Goal: Check status: Check status

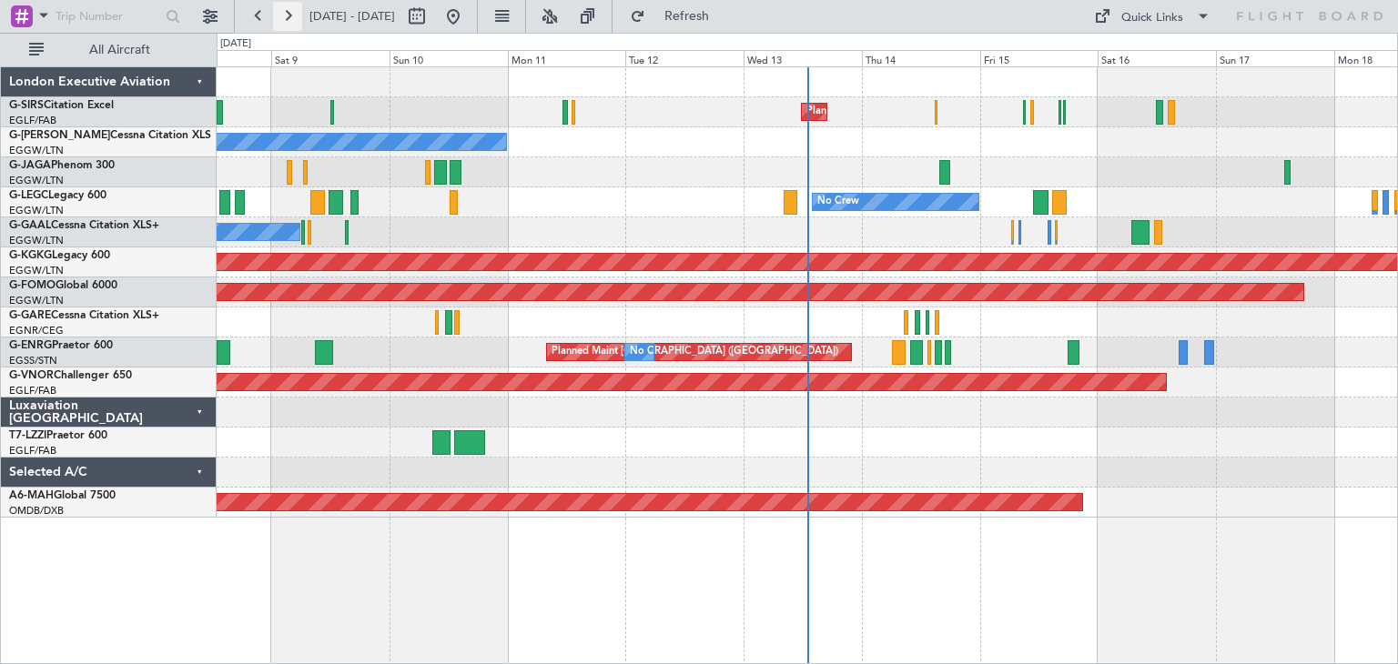
click at [289, 21] on button at bounding box center [287, 16] width 29 height 29
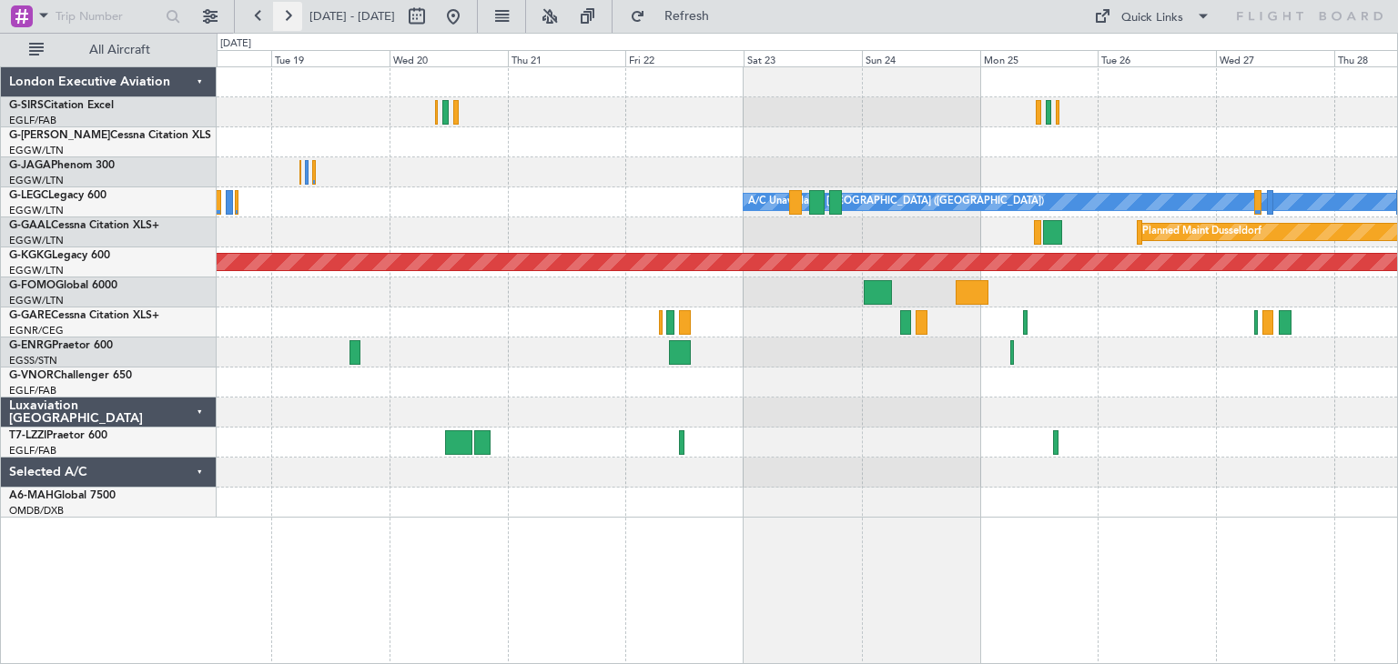
click at [281, 22] on button at bounding box center [287, 16] width 29 height 29
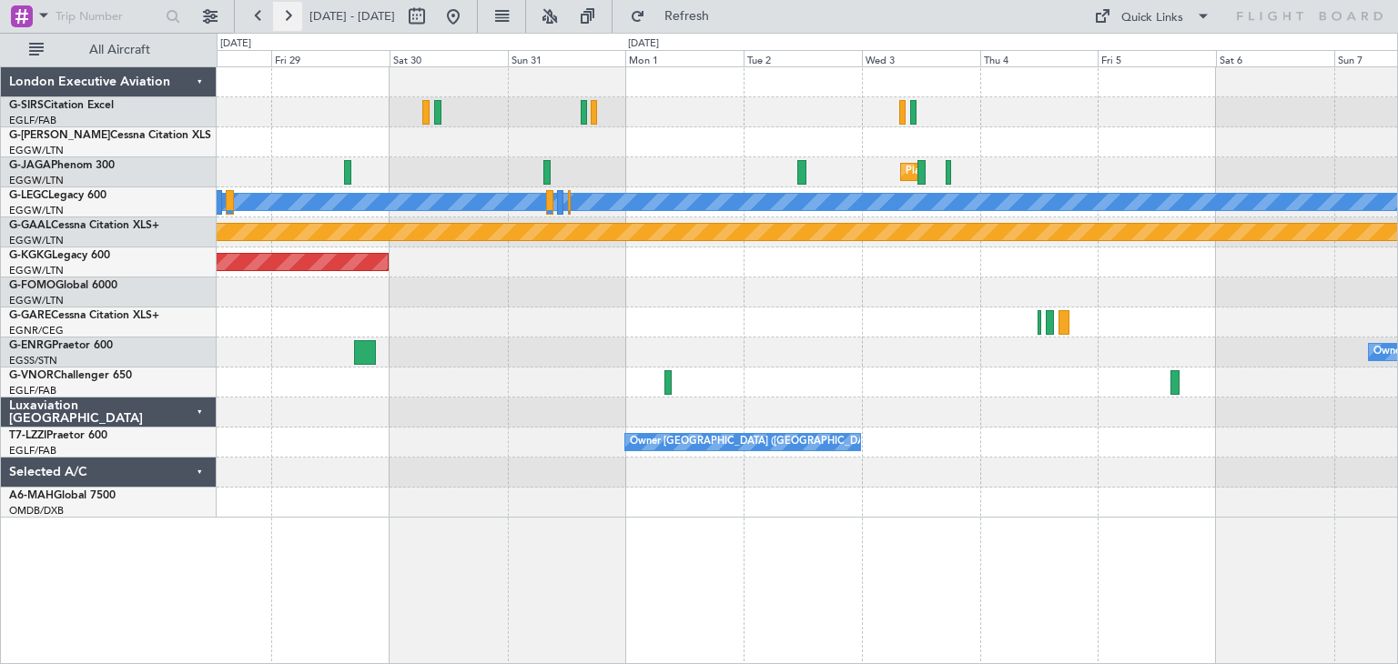
click at [286, 6] on button at bounding box center [287, 16] width 29 height 29
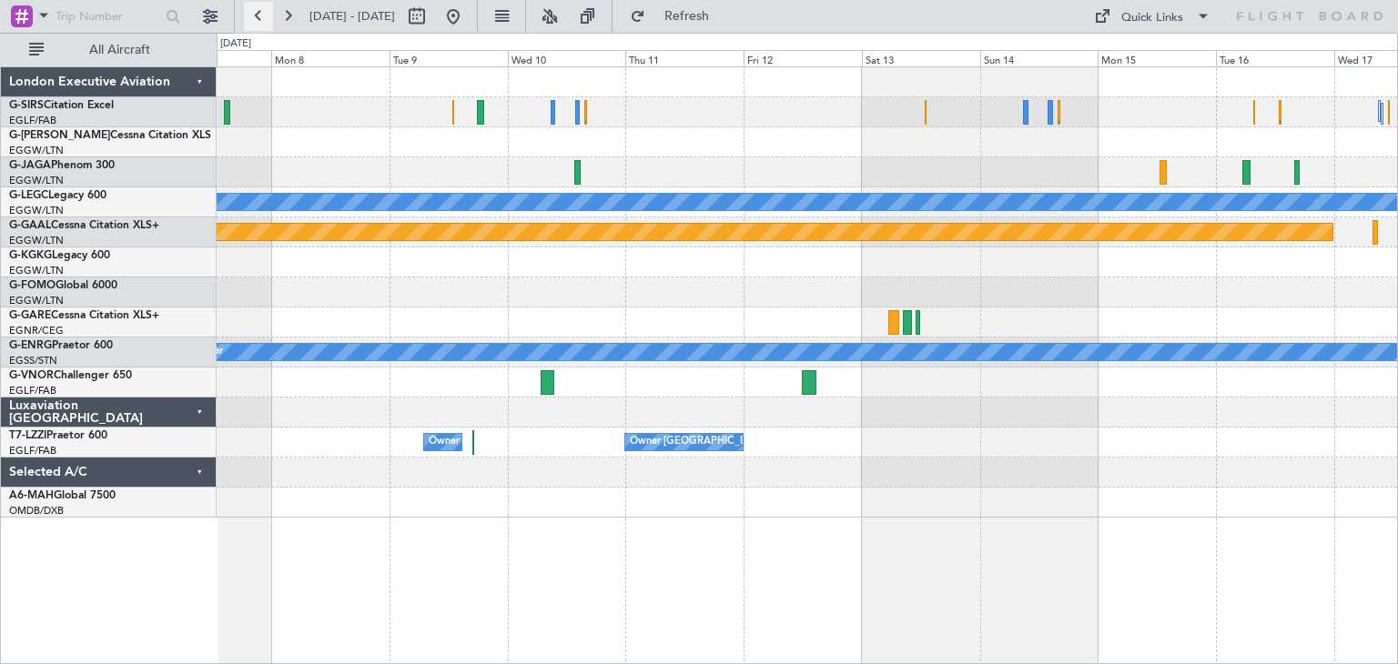
click at [259, 15] on button at bounding box center [258, 16] width 29 height 29
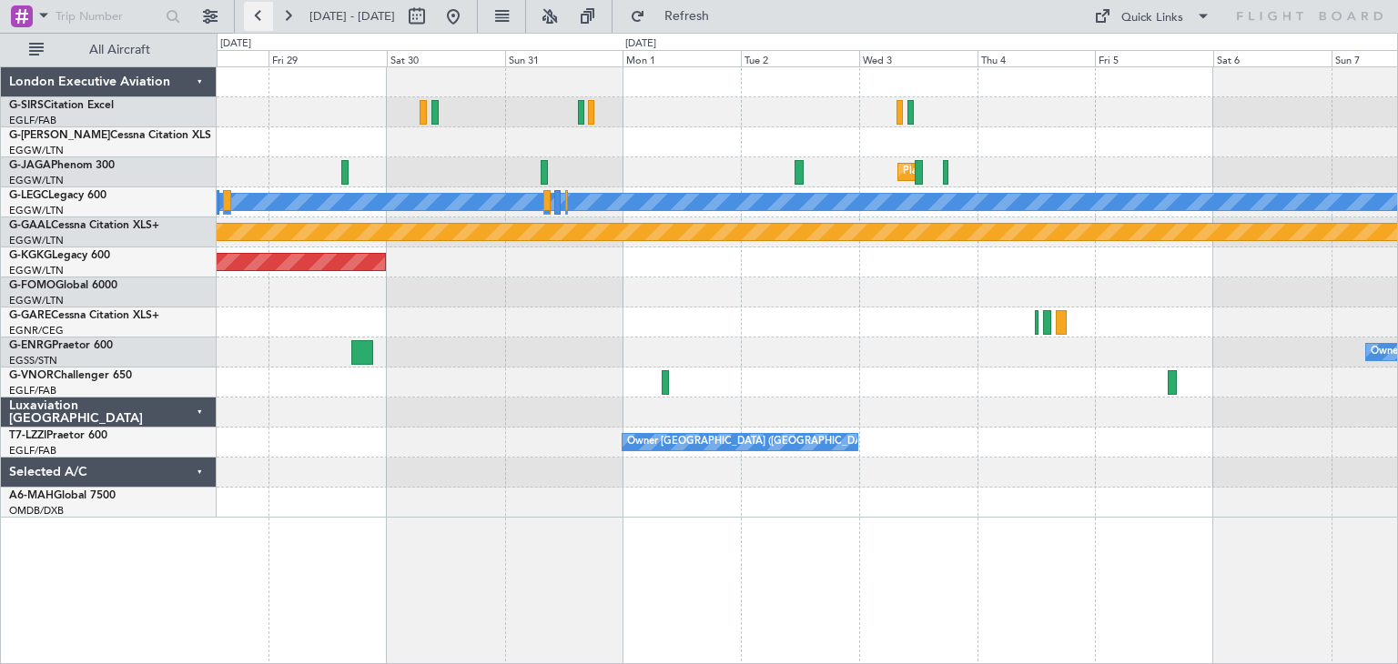
click at [259, 15] on button at bounding box center [258, 16] width 29 height 29
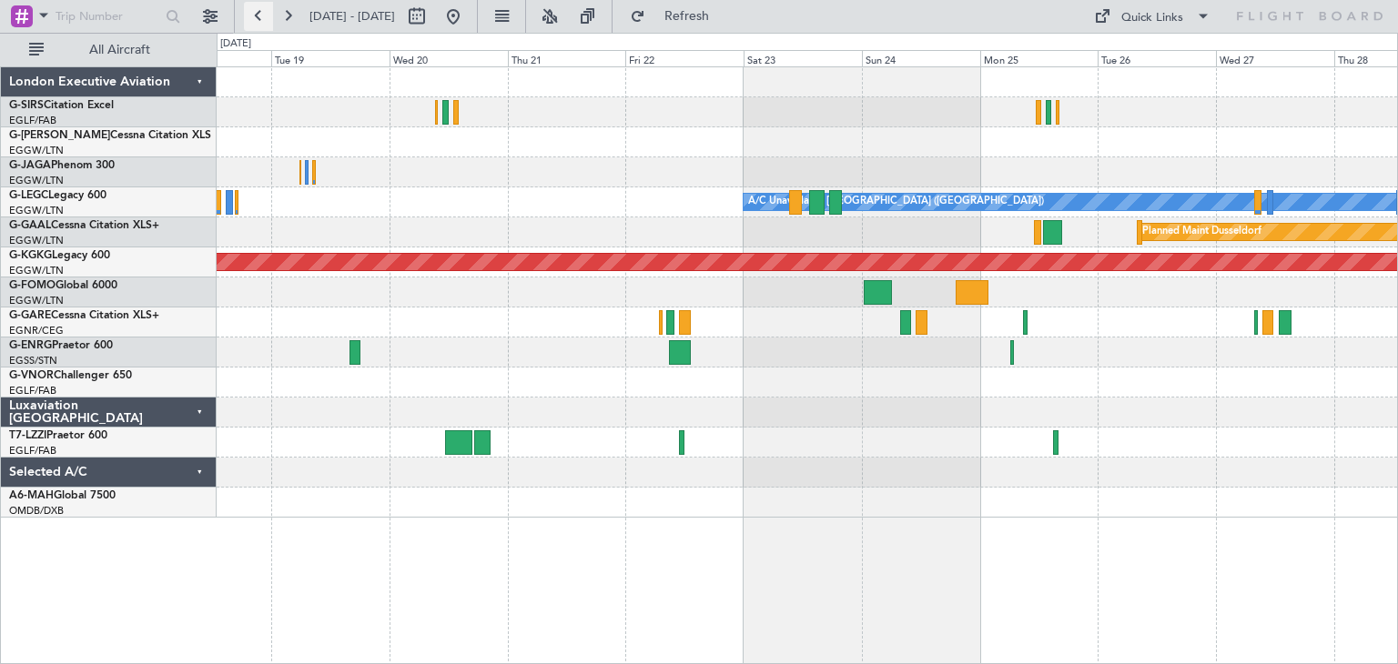
click at [259, 15] on button at bounding box center [258, 16] width 29 height 29
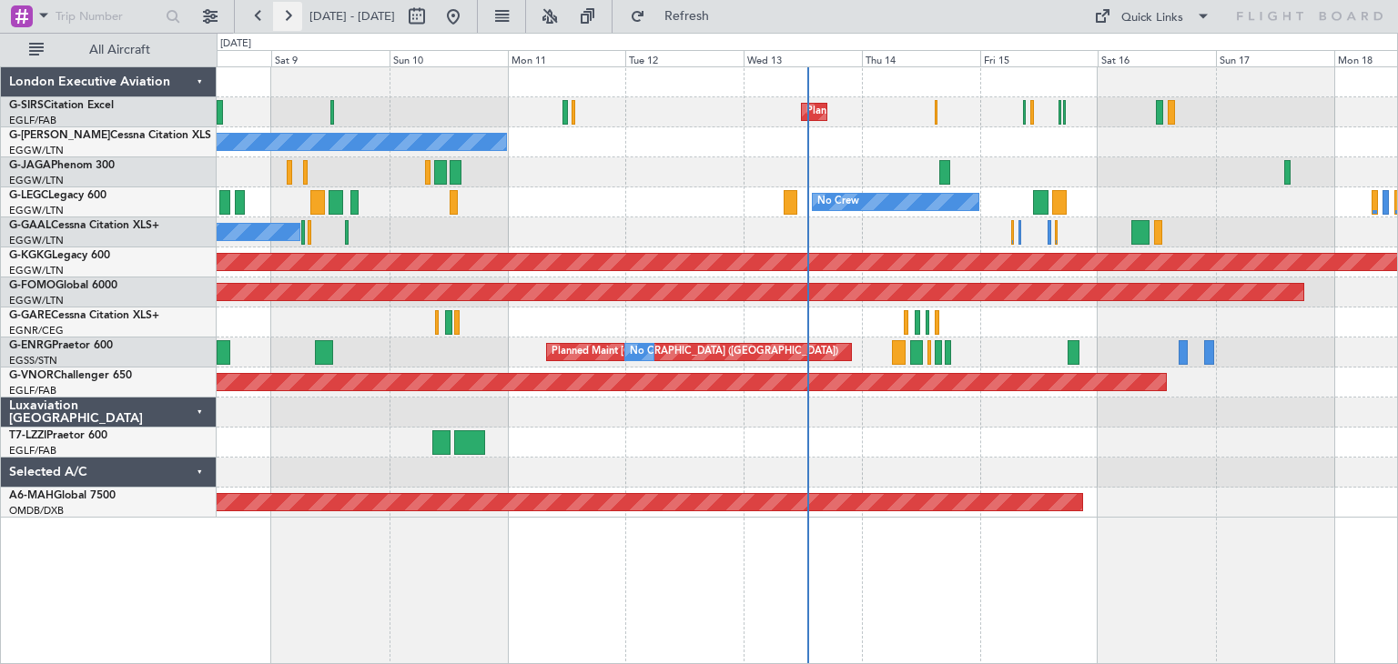
click at [289, 15] on button at bounding box center [287, 16] width 29 height 29
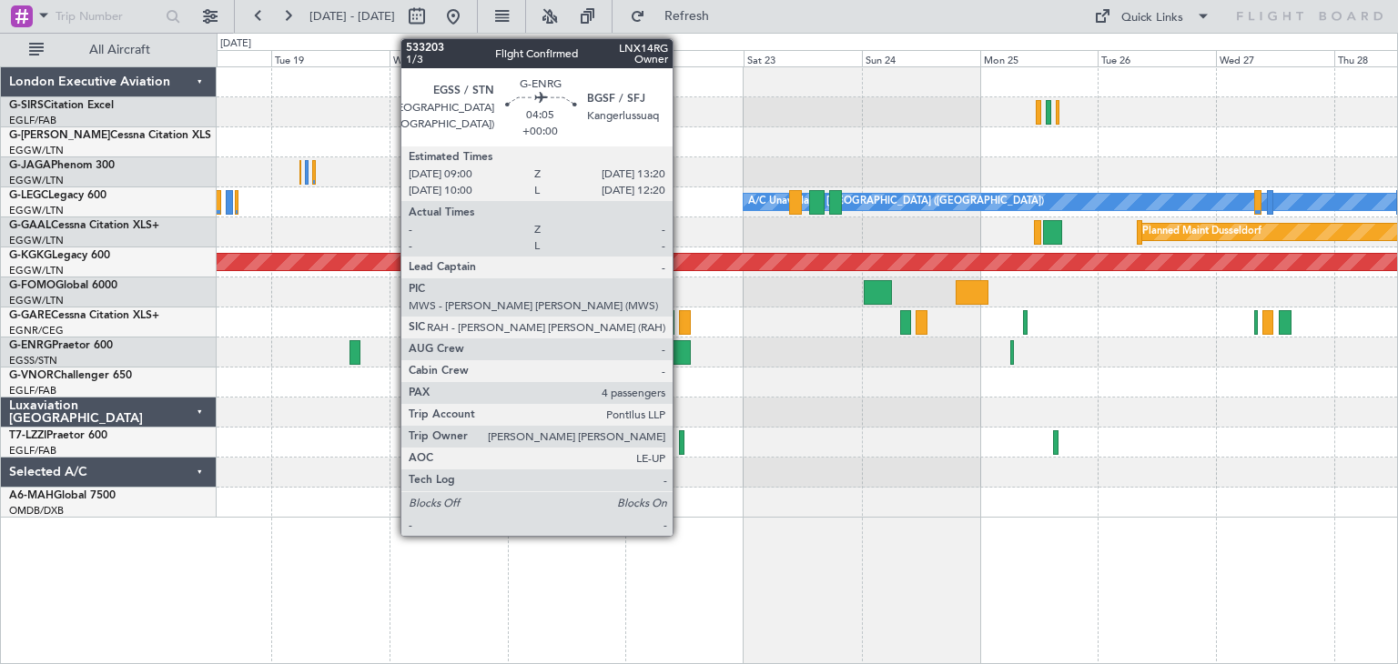
click at [682, 348] on div at bounding box center [680, 352] width 22 height 25
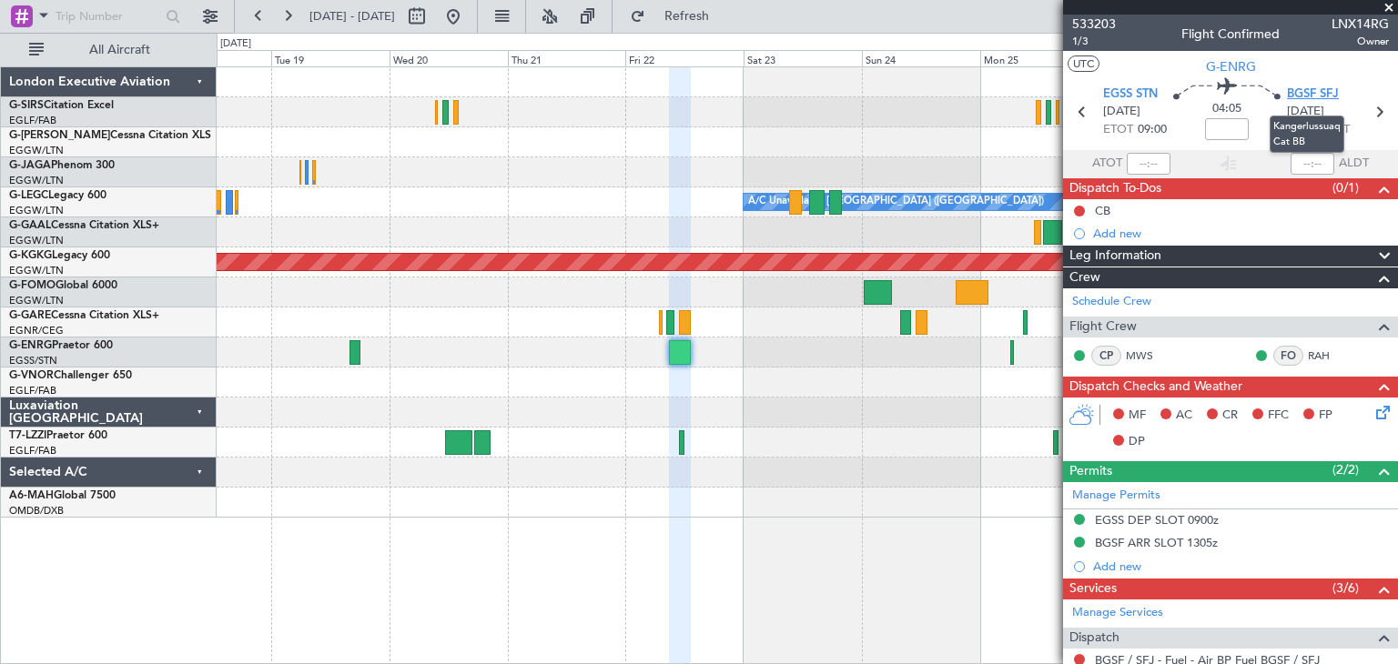
click at [1302, 92] on span "BGSF SFJ" at bounding box center [1313, 95] width 52 height 18
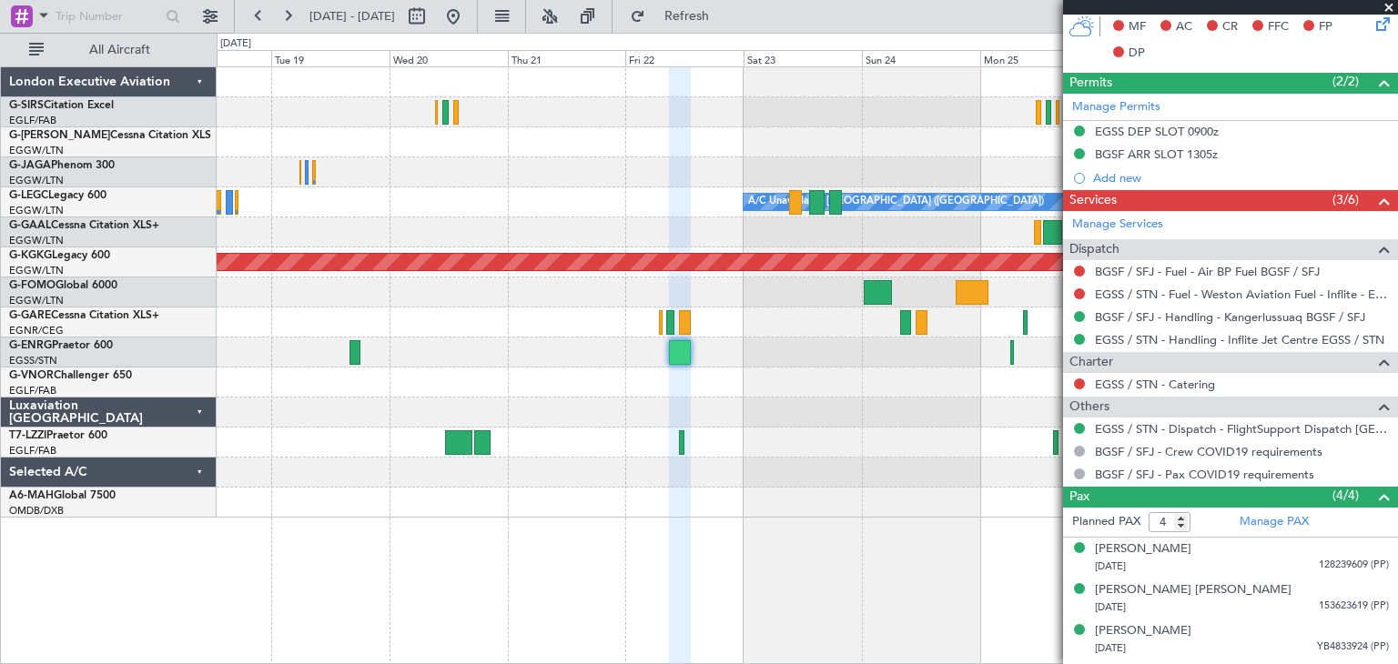
scroll to position [422, 0]
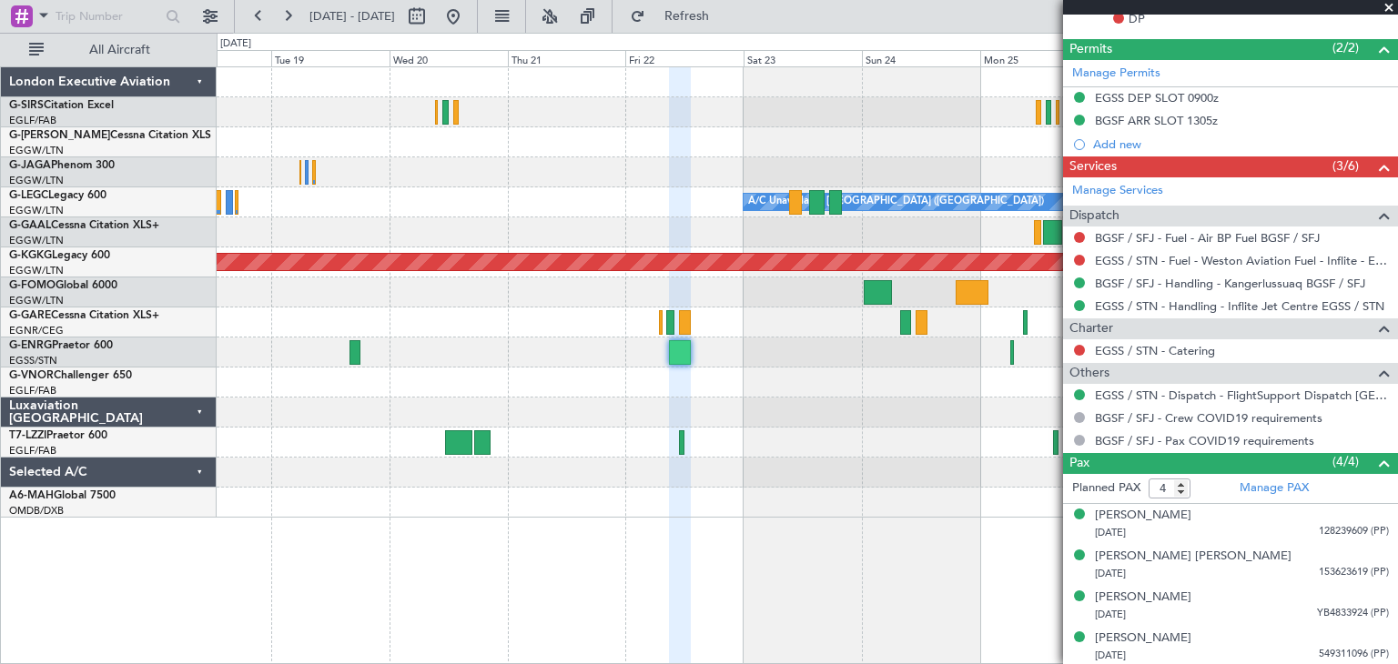
click at [1384, 5] on span at bounding box center [1388, 8] width 18 height 16
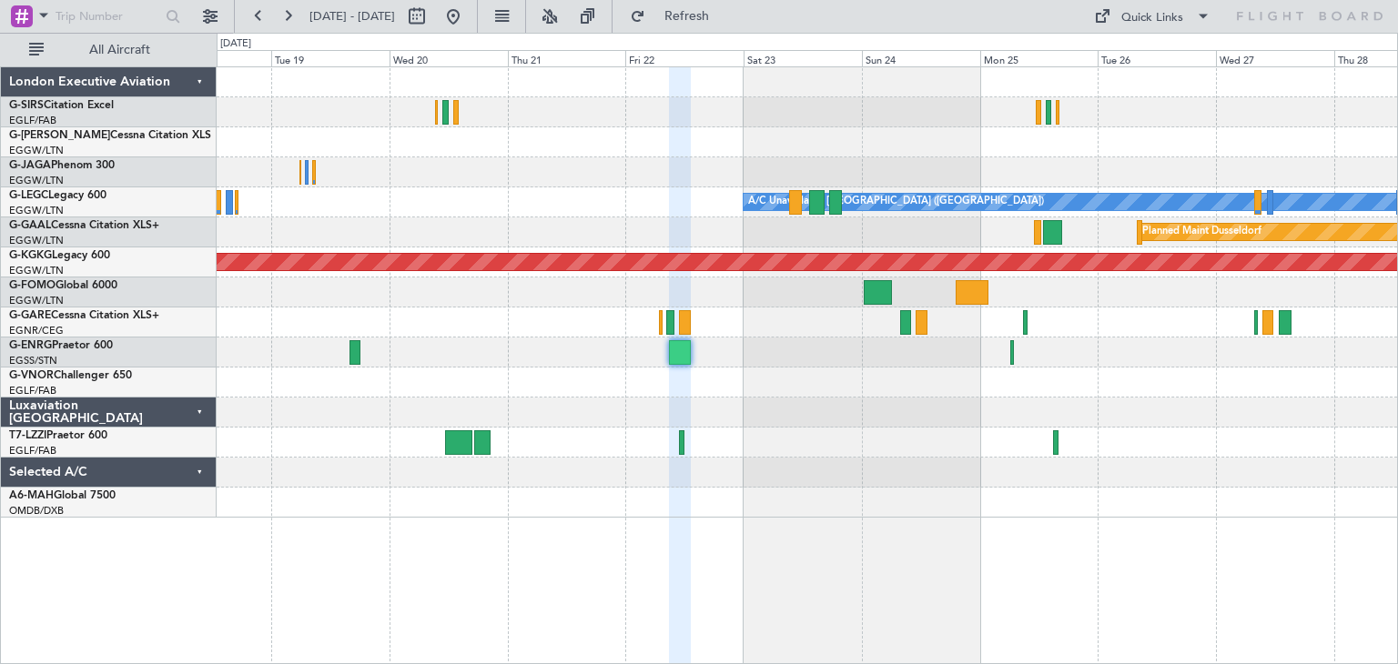
type input "0"
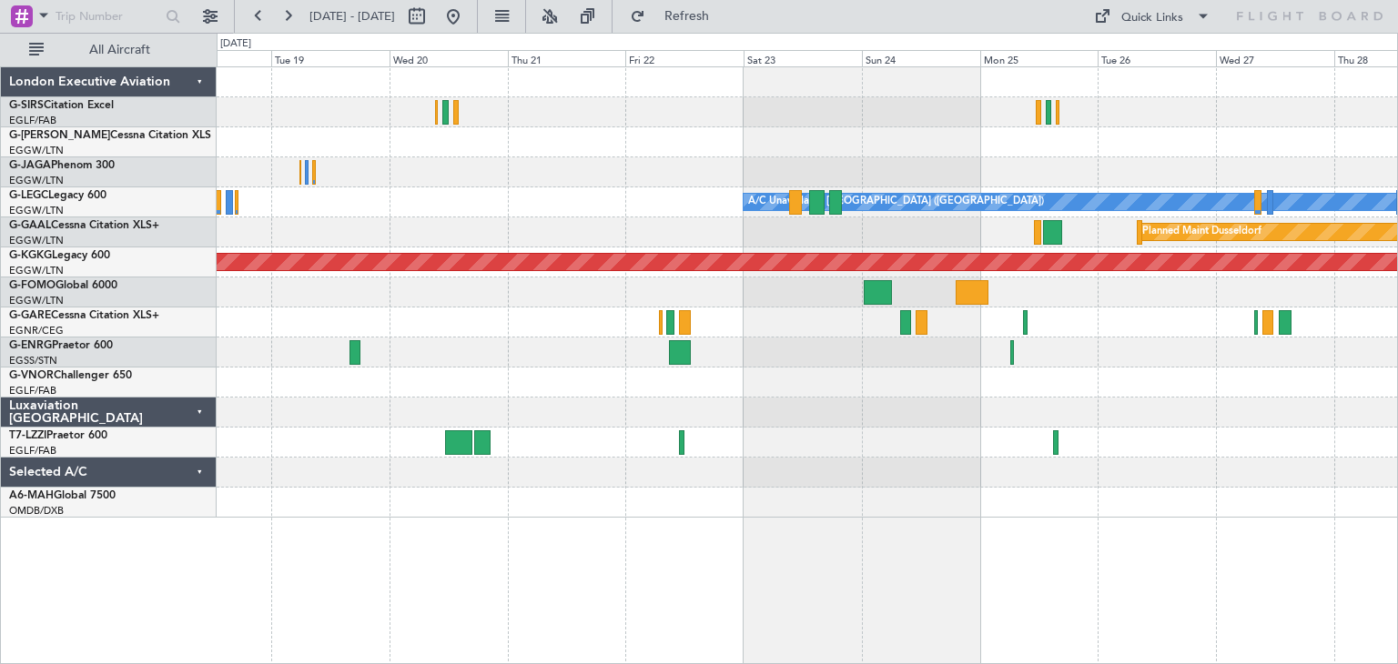
scroll to position [0, 0]
click at [292, 22] on button at bounding box center [287, 16] width 29 height 29
